Goal: Communication & Community: Answer question/provide support

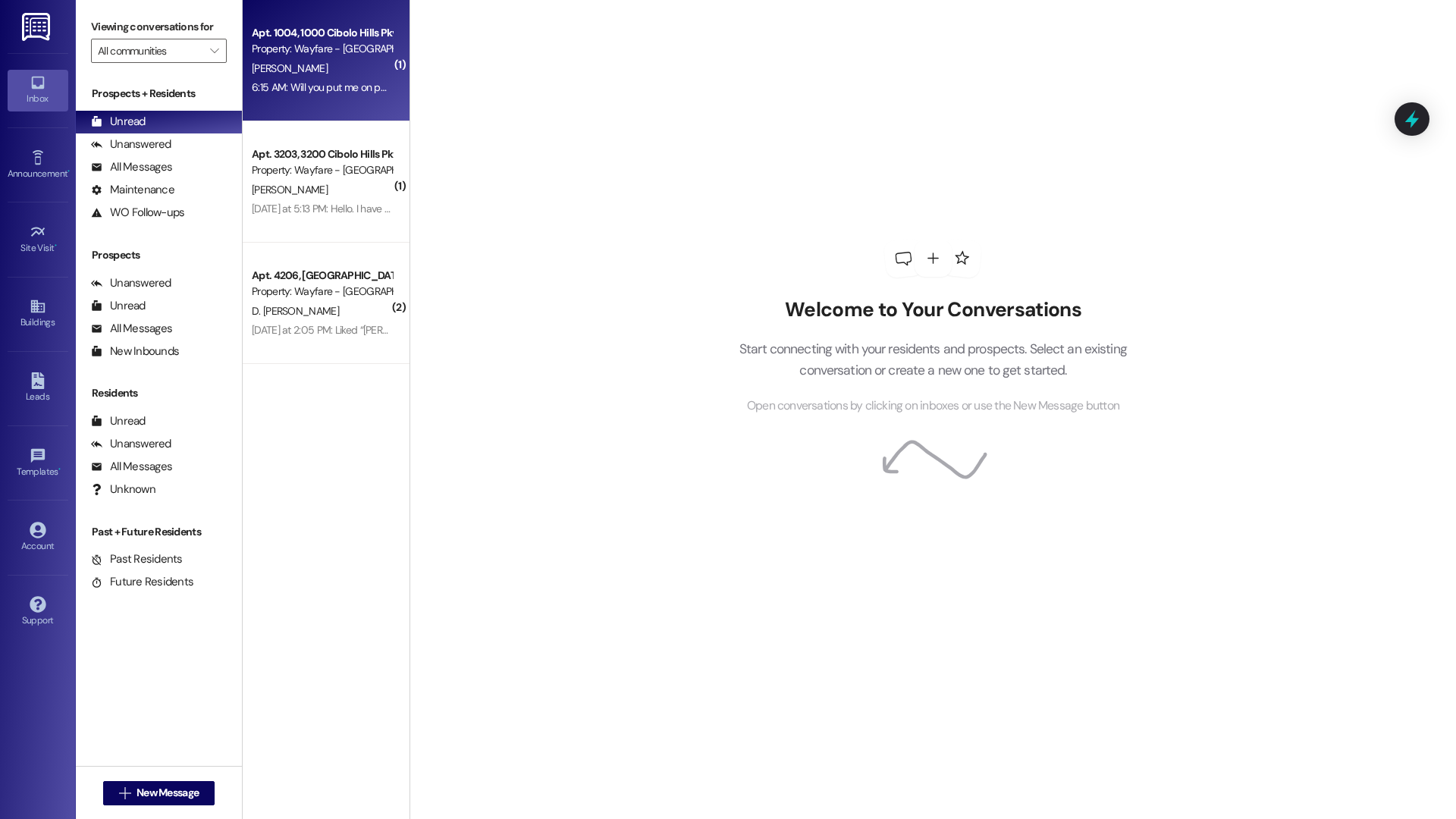
click at [289, 99] on div "Apt. 1004, [GEOGRAPHIC_DATA] Pky Property: Wayfare - [GEOGRAPHIC_DATA][PERSON_N…" at bounding box center [326, 60] width 167 height 121
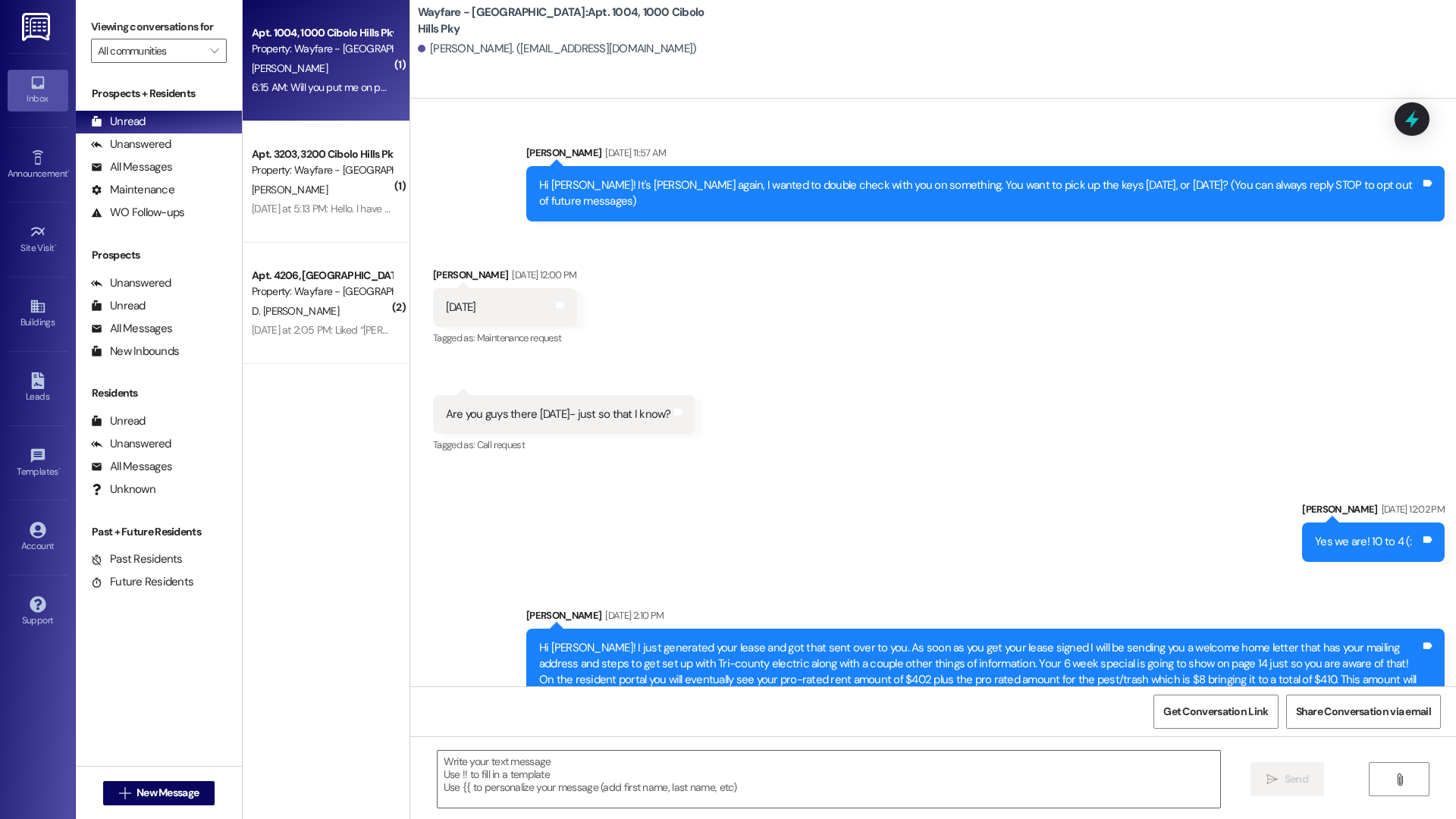
scroll to position [44299, 0]
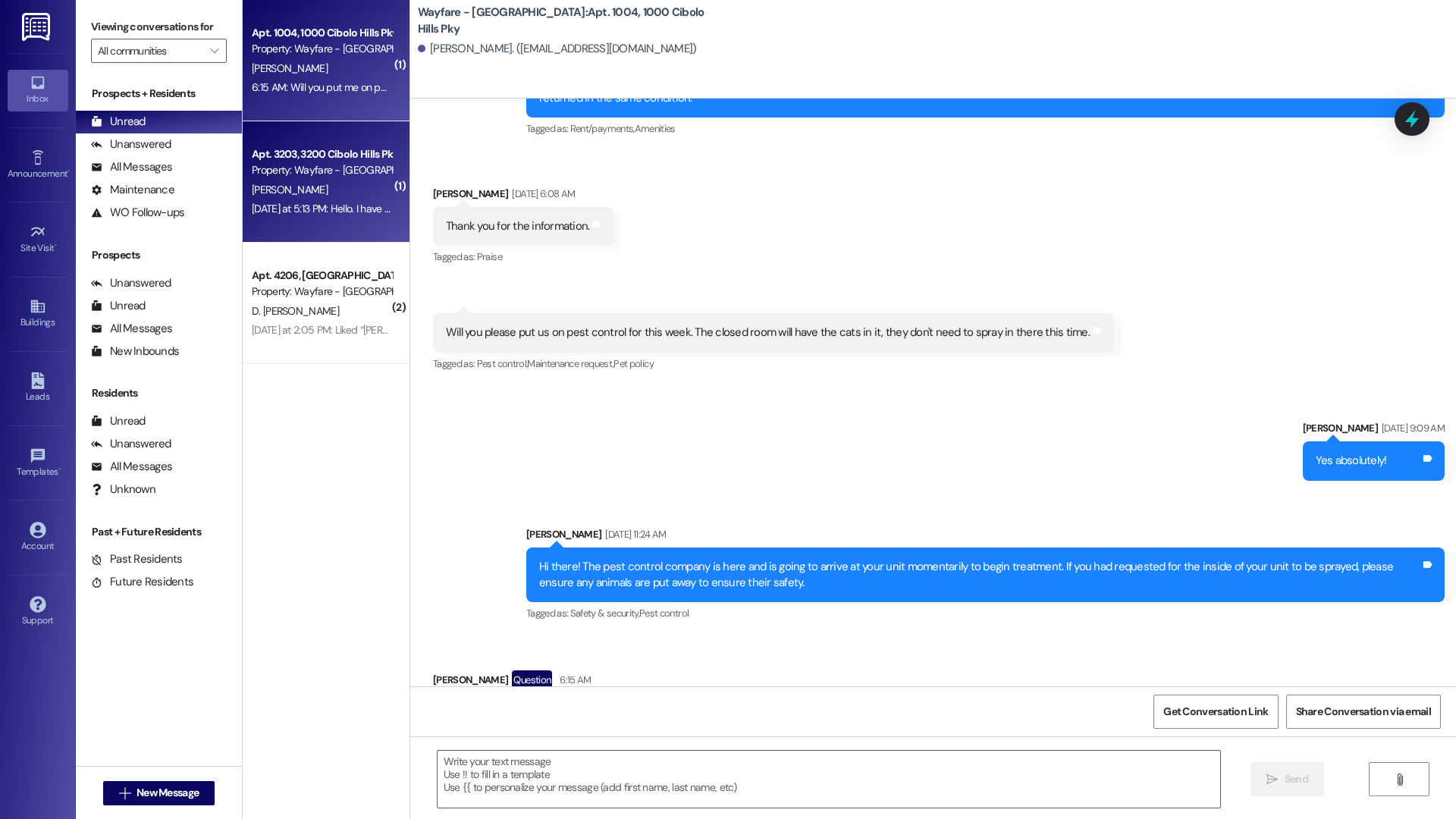
click at [300, 181] on div "[PERSON_NAME]" at bounding box center [322, 190] width 144 height 19
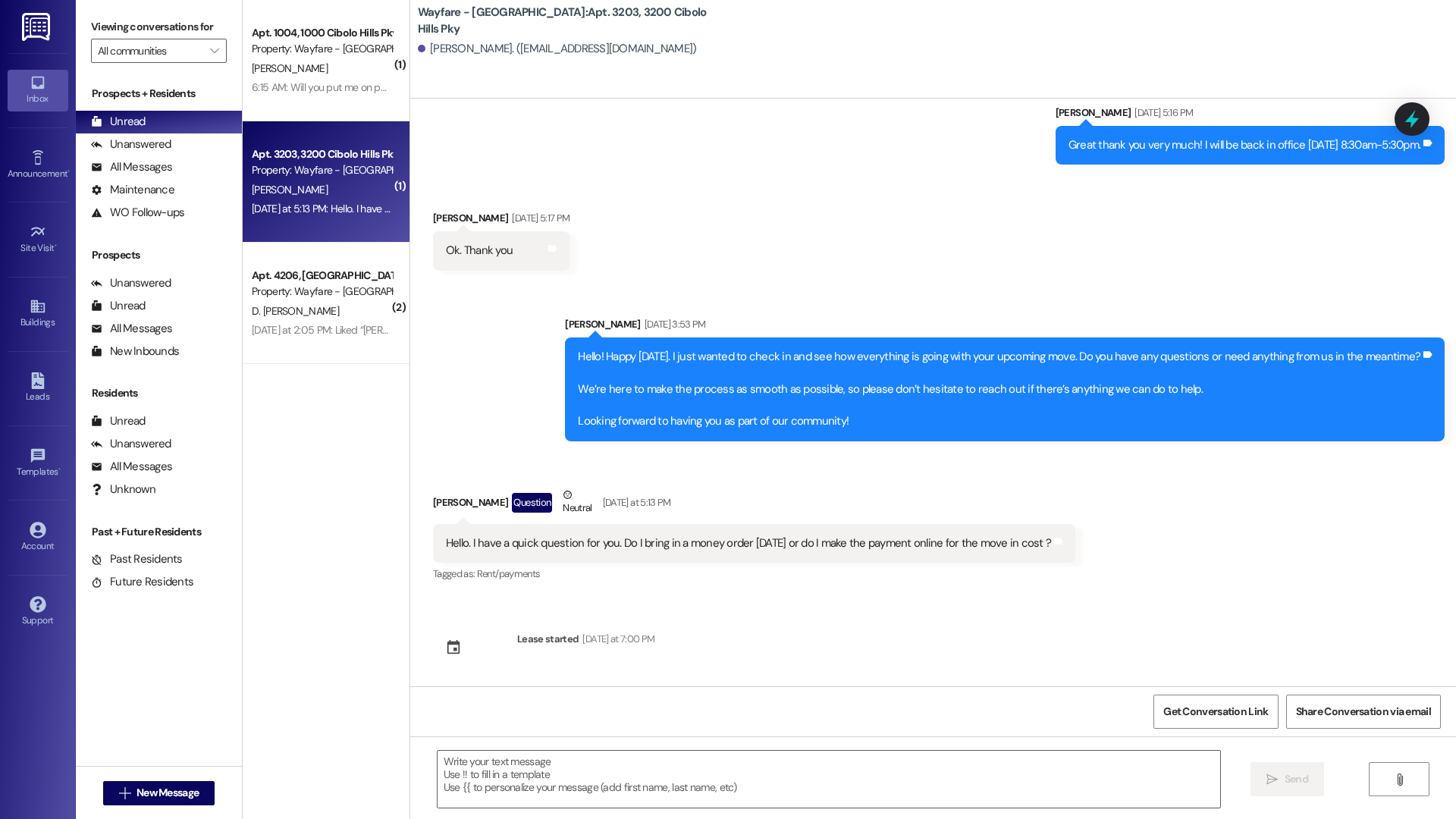
scroll to position [1047, 0]
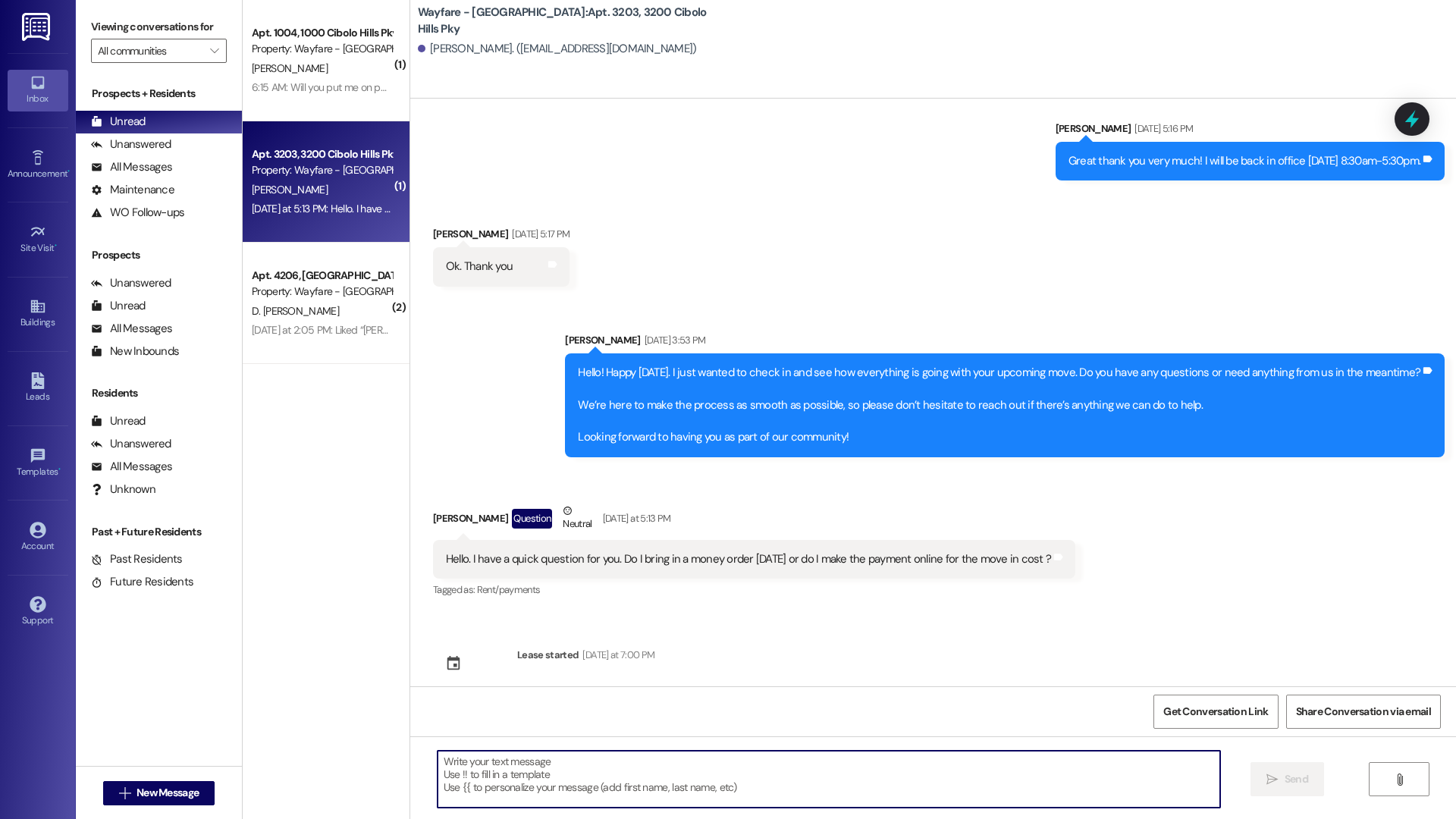
click at [635, 773] on textarea at bounding box center [829, 779] width 783 height 57
click at [765, 796] on textarea at bounding box center [829, 779] width 783 height 57
click at [764, 770] on textarea at bounding box center [829, 779] width 783 height 57
type textarea "Hi [PERSON_NAME]! You will make the payment through the portal."
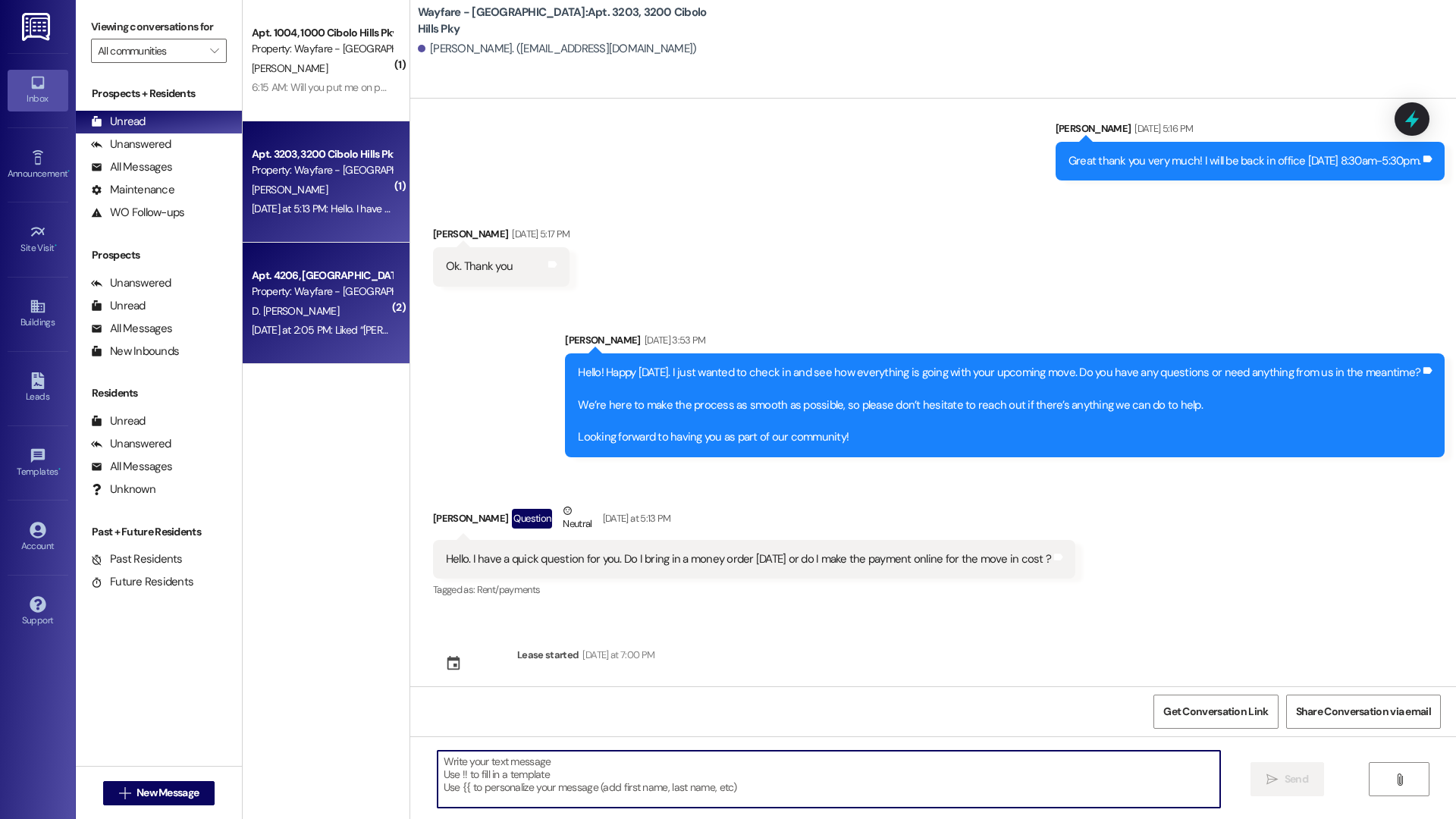
click at [309, 314] on div "D. [PERSON_NAME]" at bounding box center [322, 311] width 144 height 19
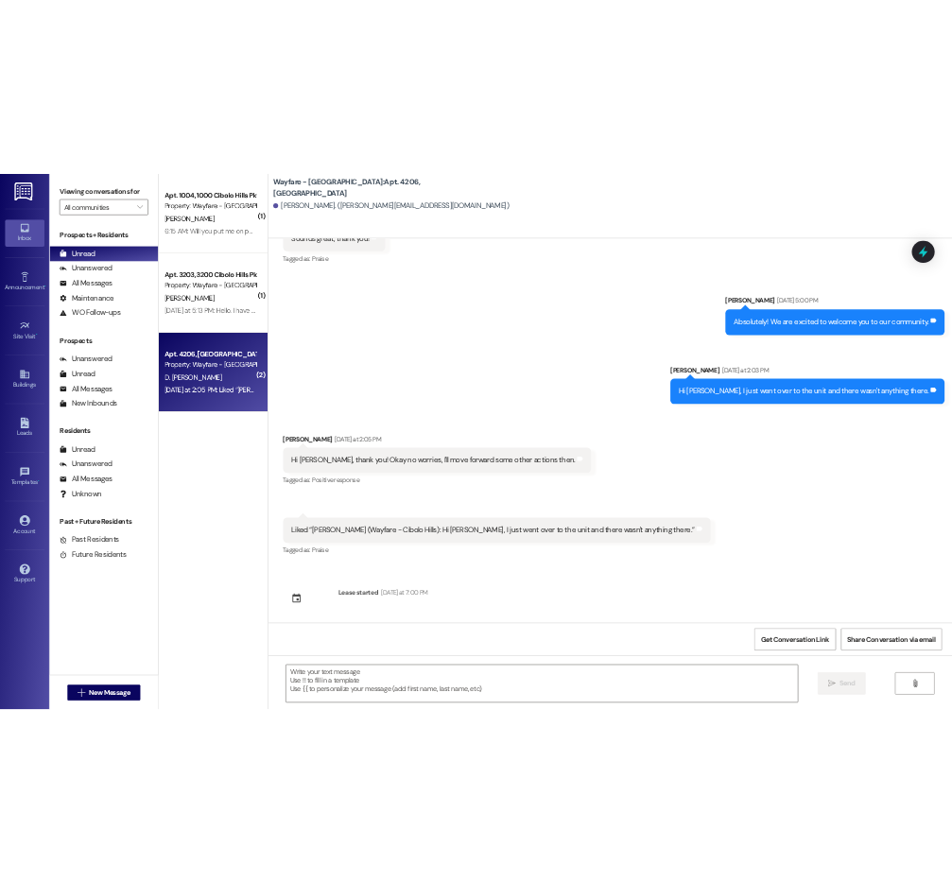
scroll to position [829, 0]
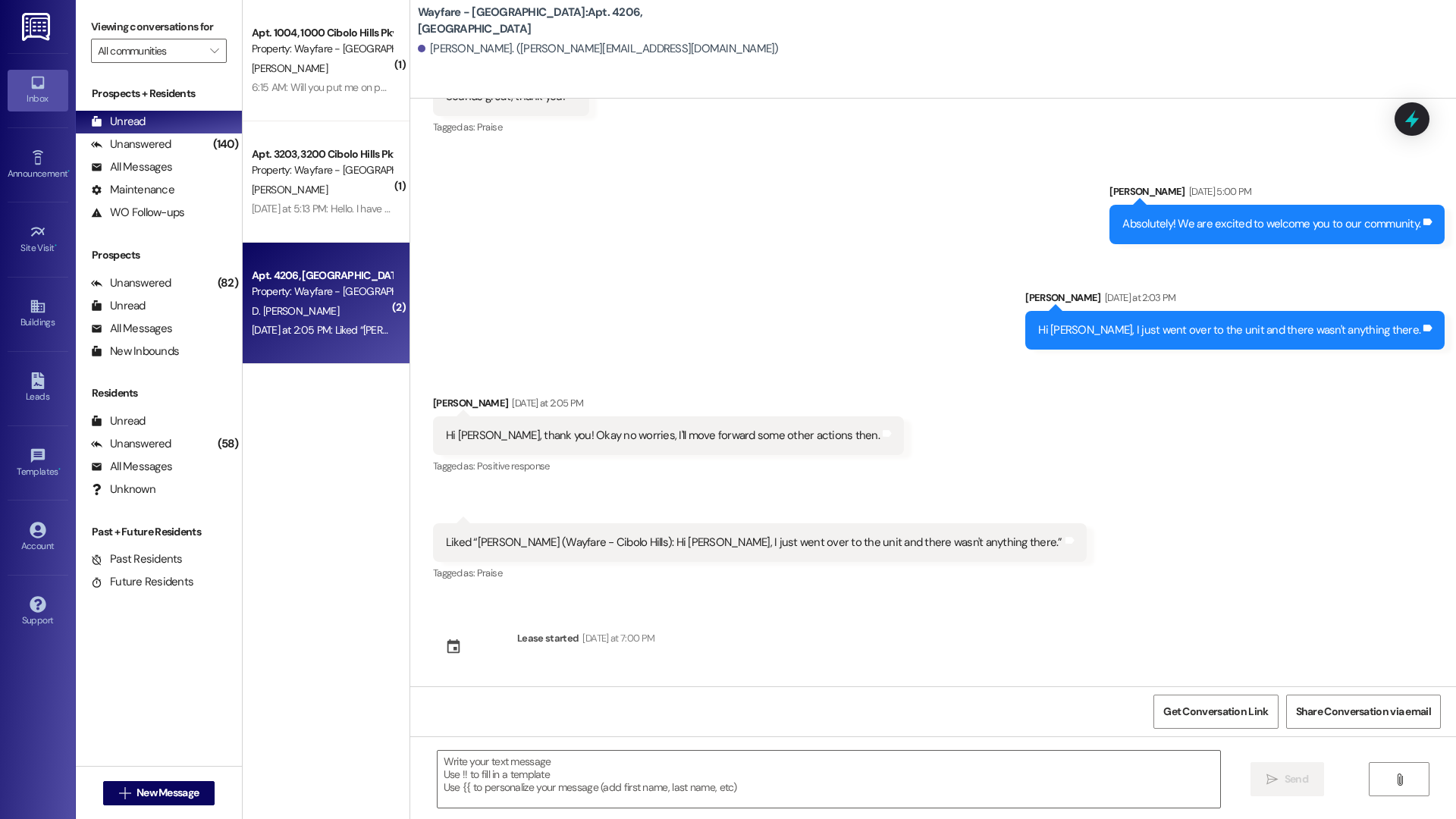
click at [534, 298] on div "Sent via SMS [PERSON_NAME] [DATE] 5:00 PM Absolutely! We are excited to welcome…" at bounding box center [933, 255] width 1046 height 212
